Goal: Task Accomplishment & Management: Manage account settings

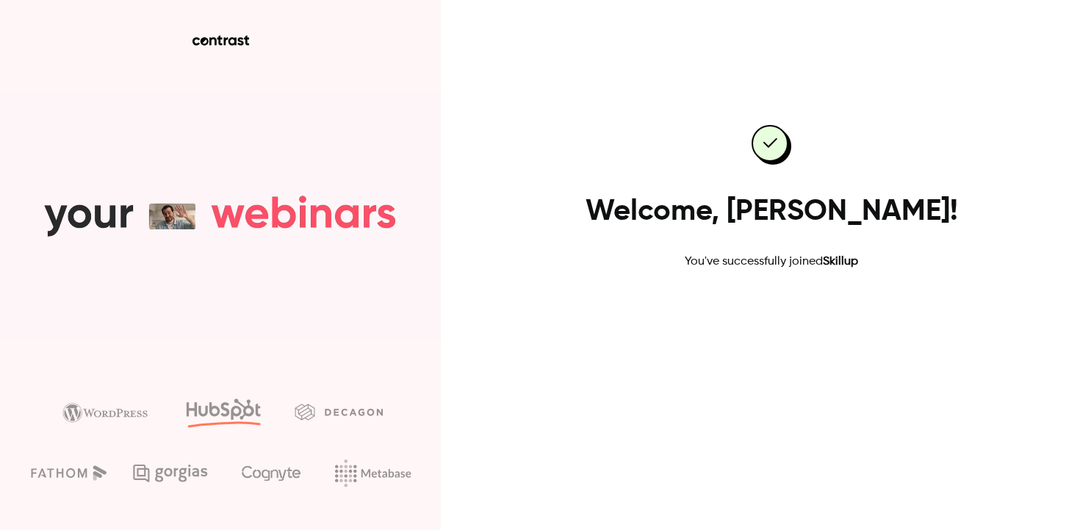
click at [744, 317] on link "Go to dashboard" at bounding box center [771, 317] width 125 height 35
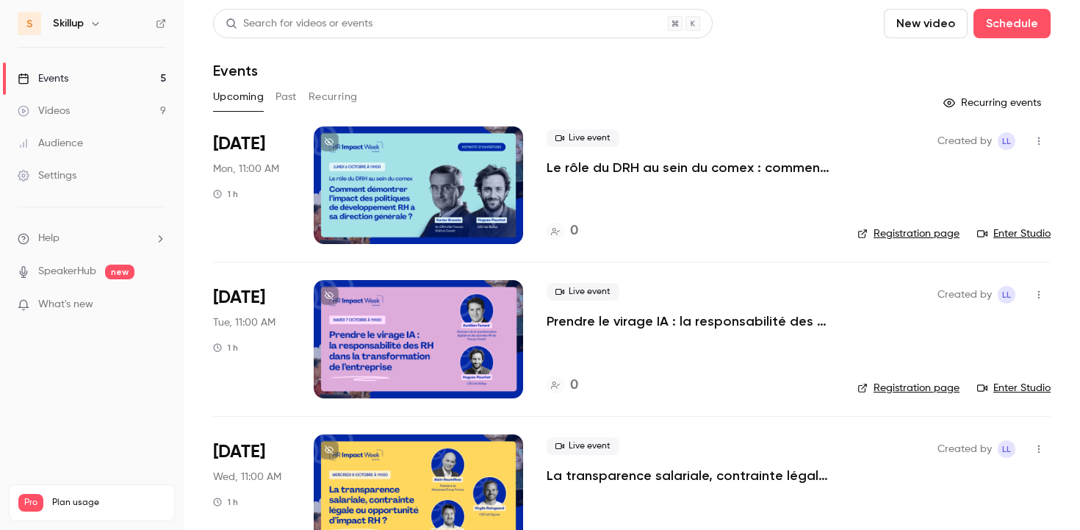
click at [85, 17] on div "Skillup" at bounding box center [98, 24] width 91 height 18
click at [91, 23] on icon "button" at bounding box center [96, 24] width 12 height 12
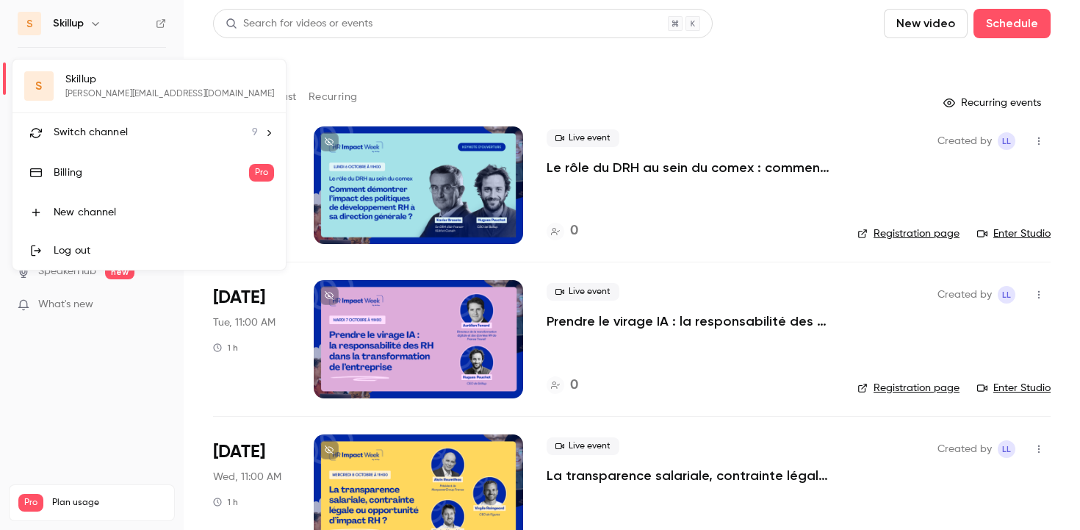
click at [422, 76] on div at bounding box center [540, 265] width 1080 height 530
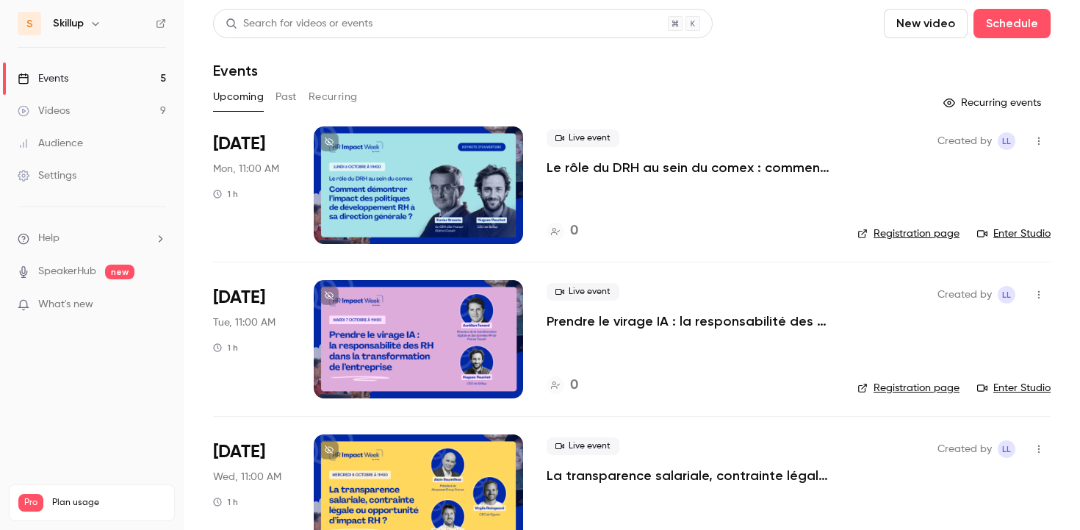
click at [285, 98] on button "Past" at bounding box center [285, 97] width 21 height 24
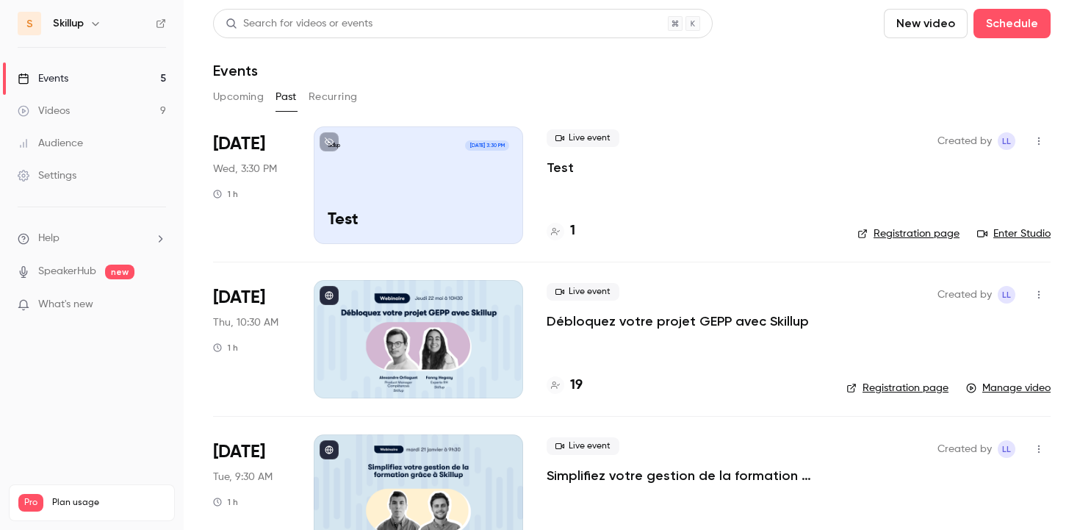
click at [231, 104] on button "Upcoming" at bounding box center [238, 97] width 51 height 24
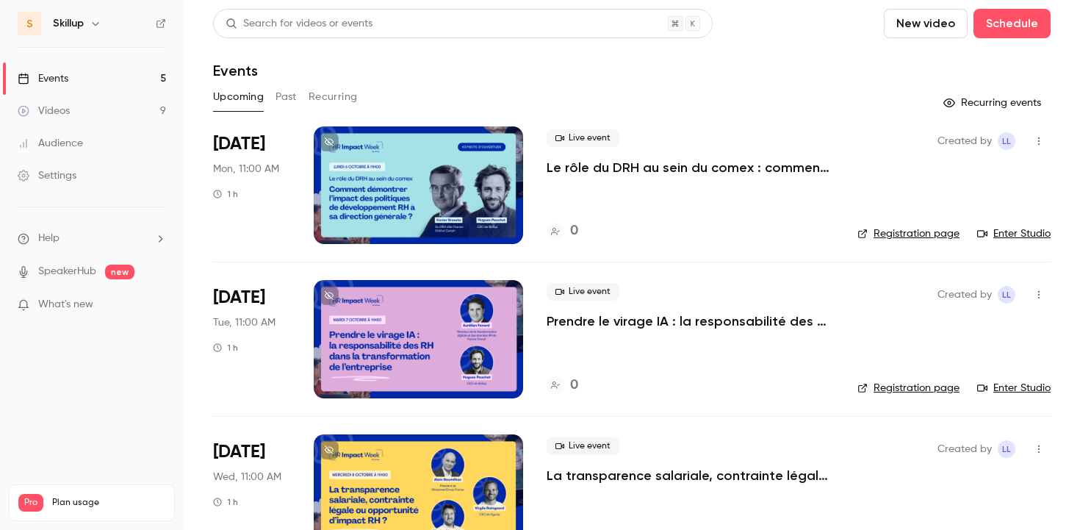
click at [82, 173] on link "Settings" at bounding box center [92, 175] width 184 height 32
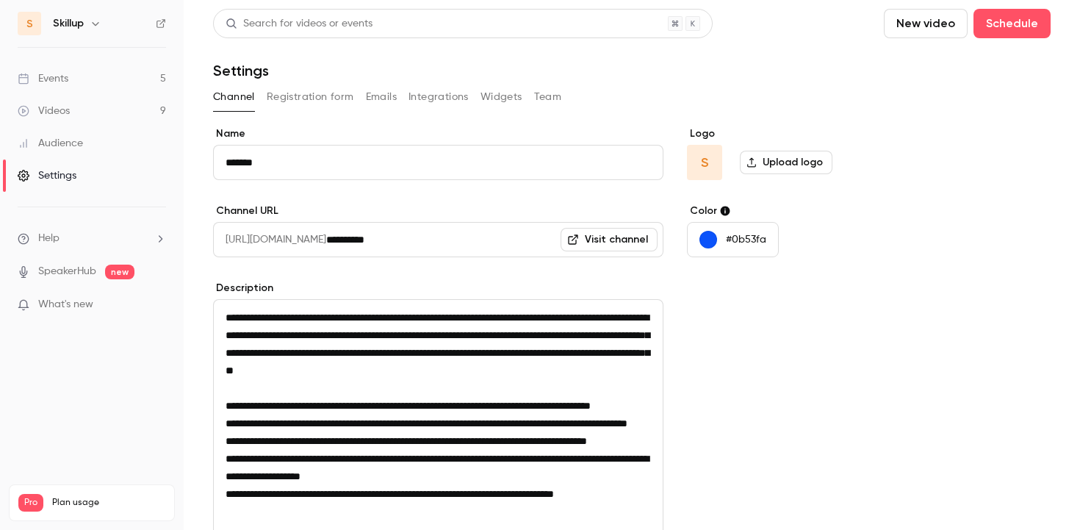
click at [552, 91] on button "Team" at bounding box center [548, 97] width 28 height 24
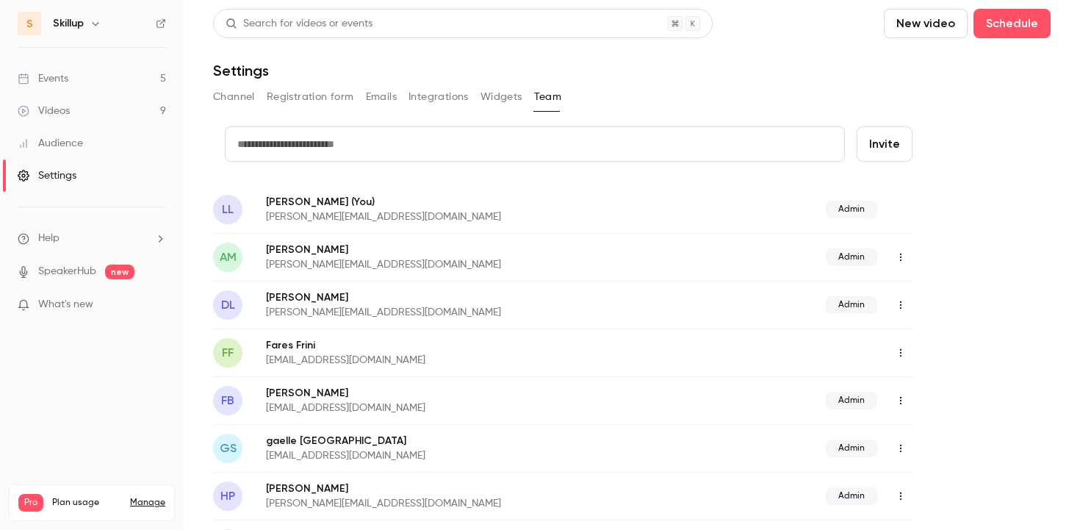
click at [265, 150] on input "text" at bounding box center [535, 143] width 620 height 35
type input "*"
